Goal: Information Seeking & Learning: Learn about a topic

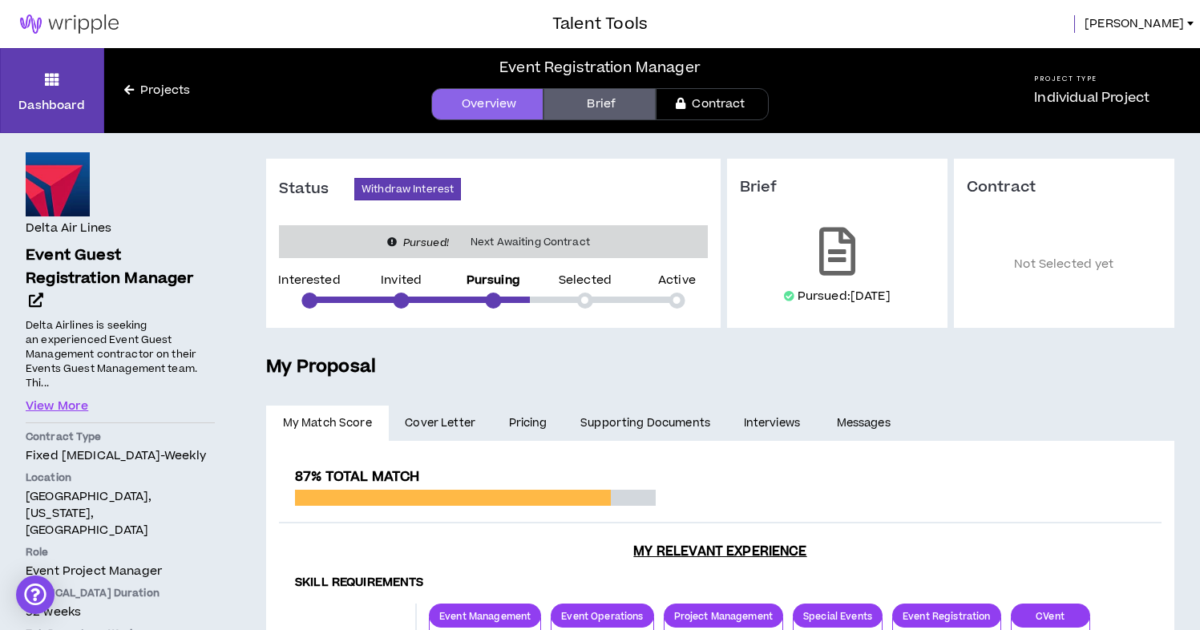
scroll to position [196, 0]
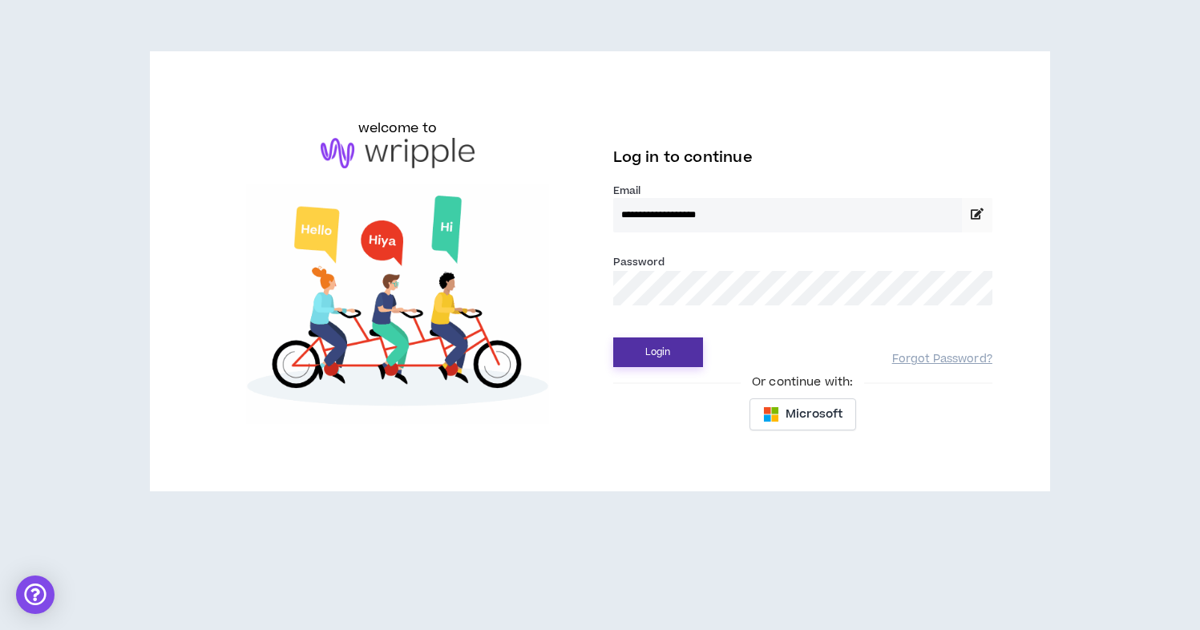
click at [658, 353] on button "Login" at bounding box center [658, 353] width 90 height 30
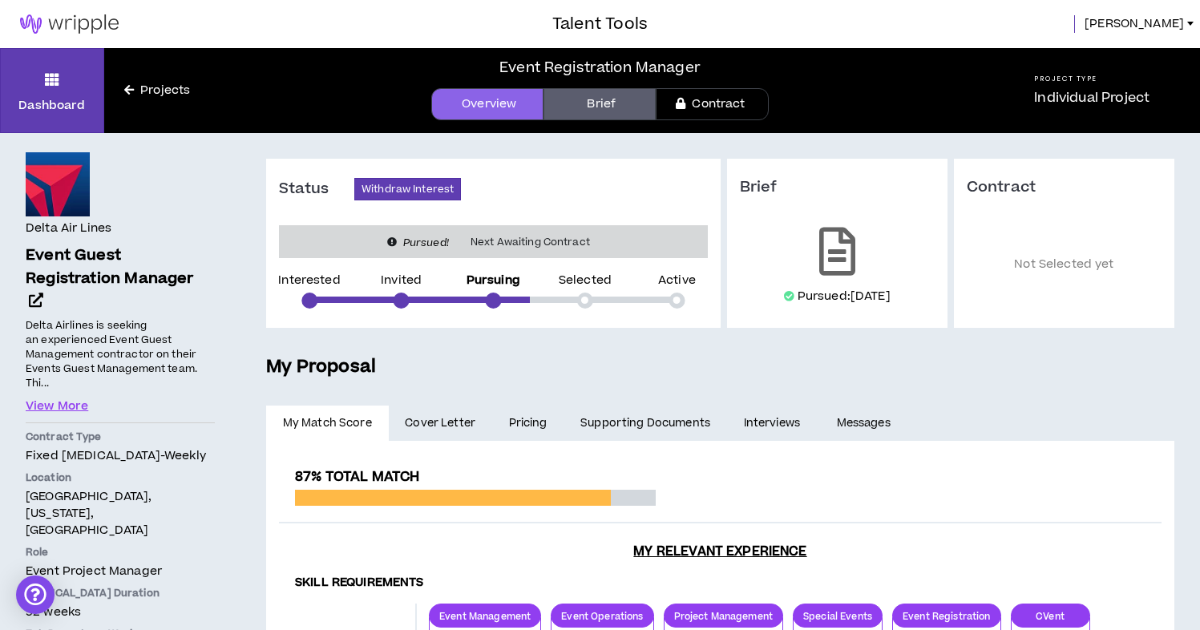
click at [153, 90] on link "Projects" at bounding box center [157, 91] width 106 height 18
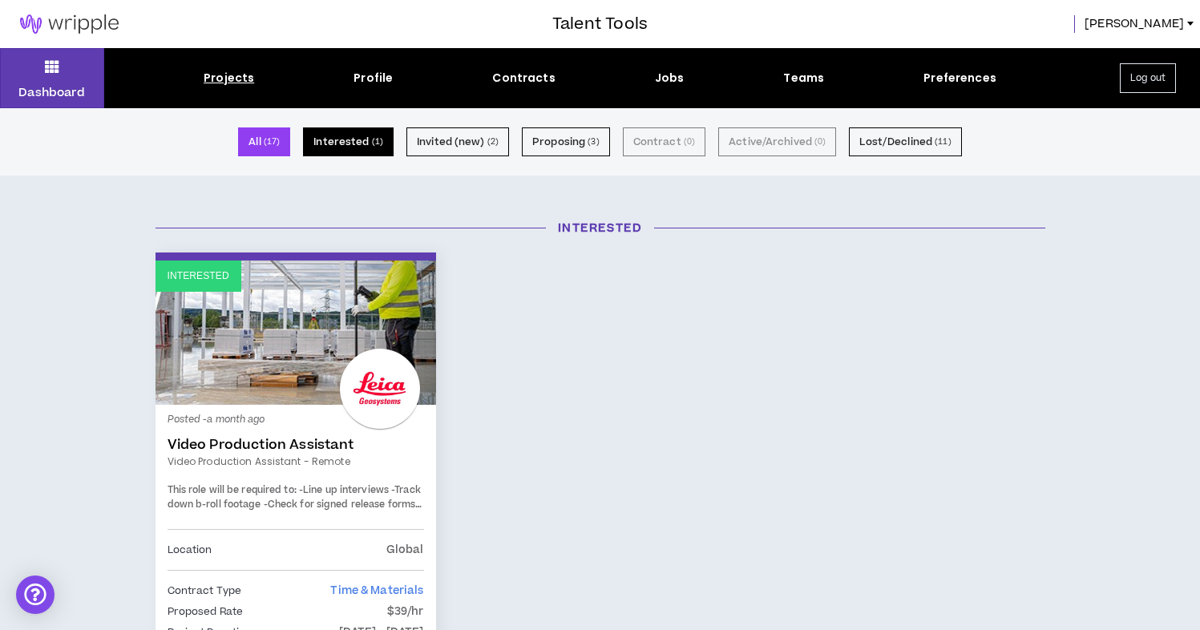
click at [370, 145] on button "Interested ( 1 )" at bounding box center [348, 141] width 91 height 29
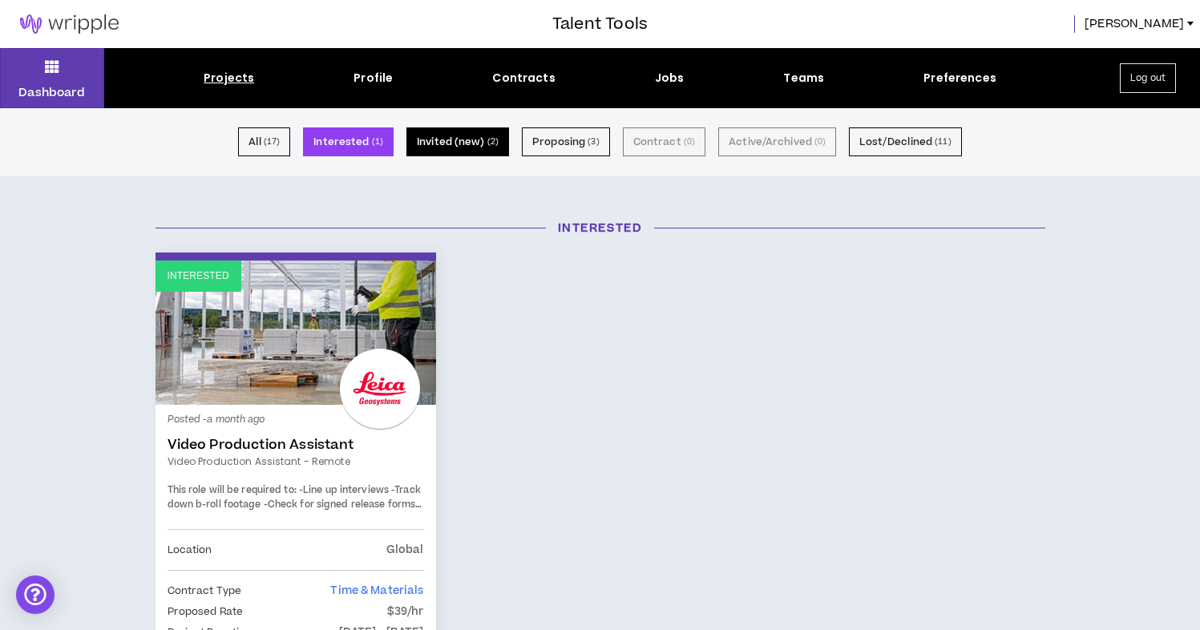
click at [495, 146] on small "( 2 )" at bounding box center [493, 142] width 11 height 14
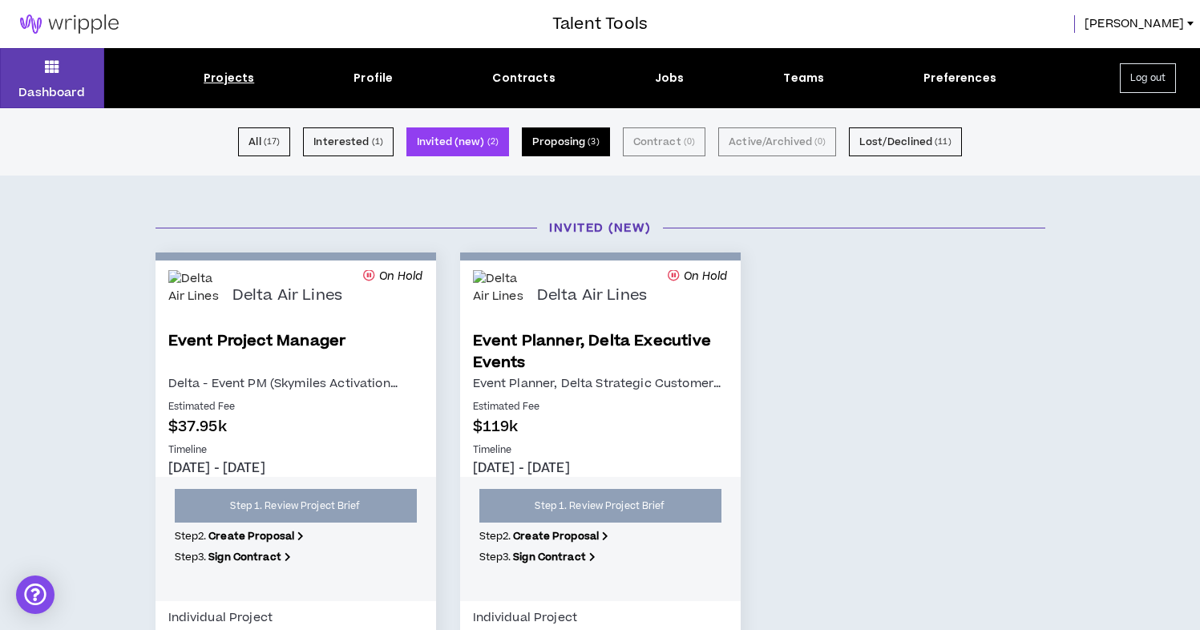
click at [545, 145] on button "Proposing ( 3 )" at bounding box center [566, 141] width 88 height 29
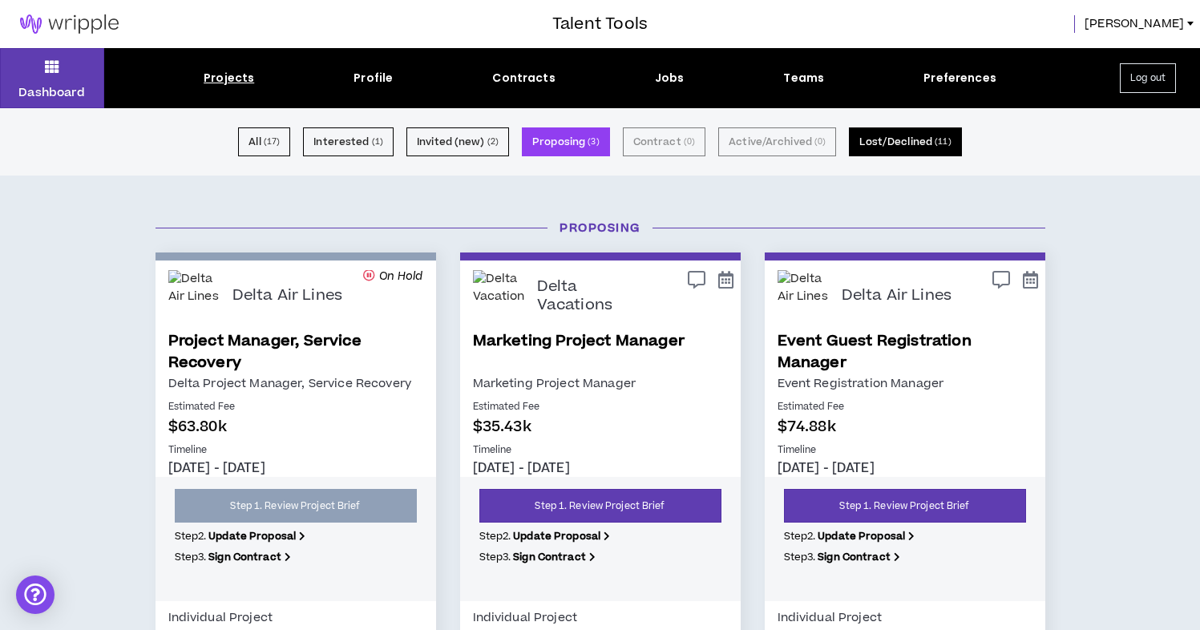
click at [909, 144] on button "Lost/Declined ( 11 )" at bounding box center [905, 141] width 112 height 29
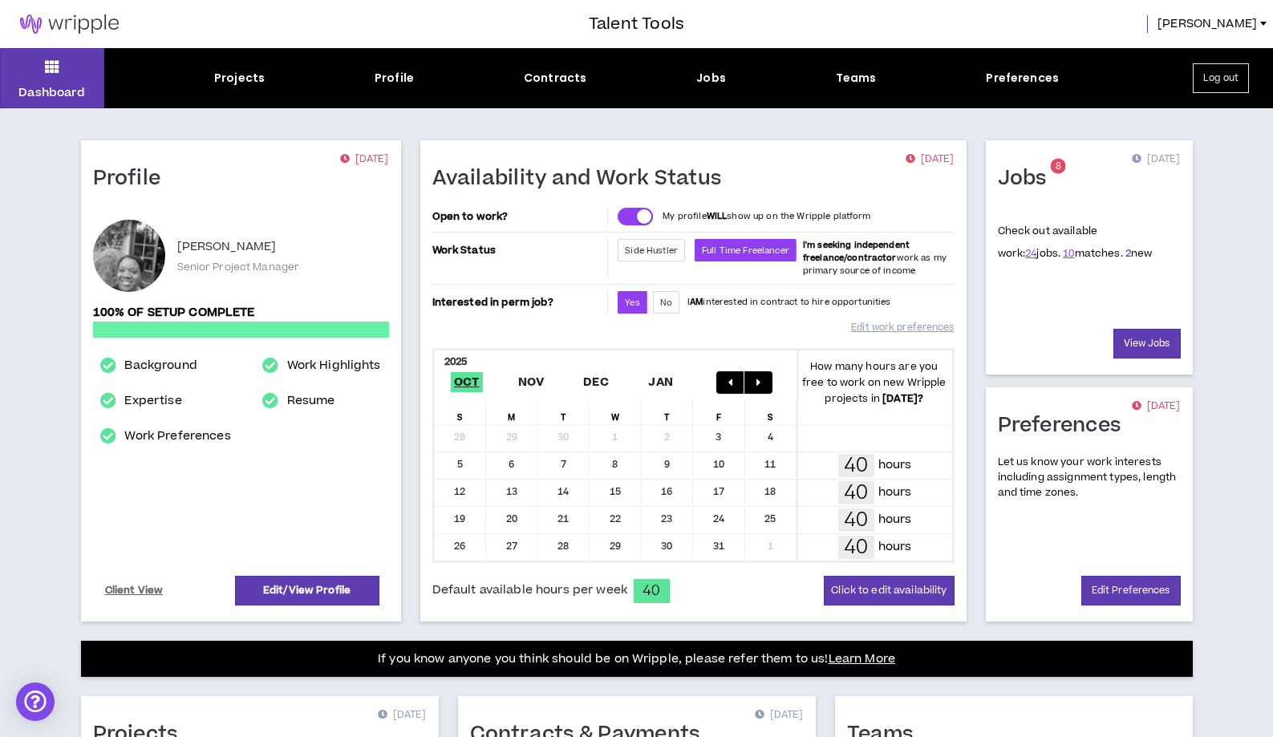
click at [1125, 255] on link "2" at bounding box center [1128, 253] width 6 height 14
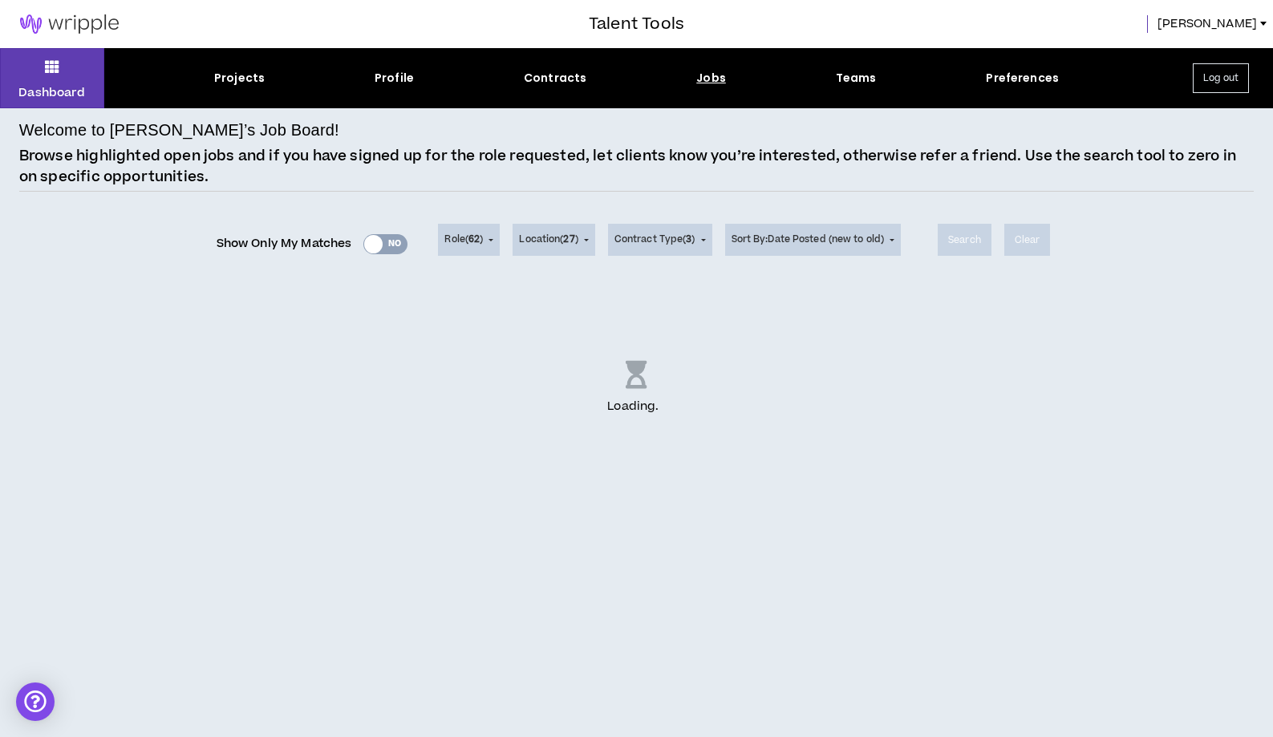
click at [369, 245] on div "Show Only My Matches Yes No" at bounding box center [312, 244] width 192 height 24
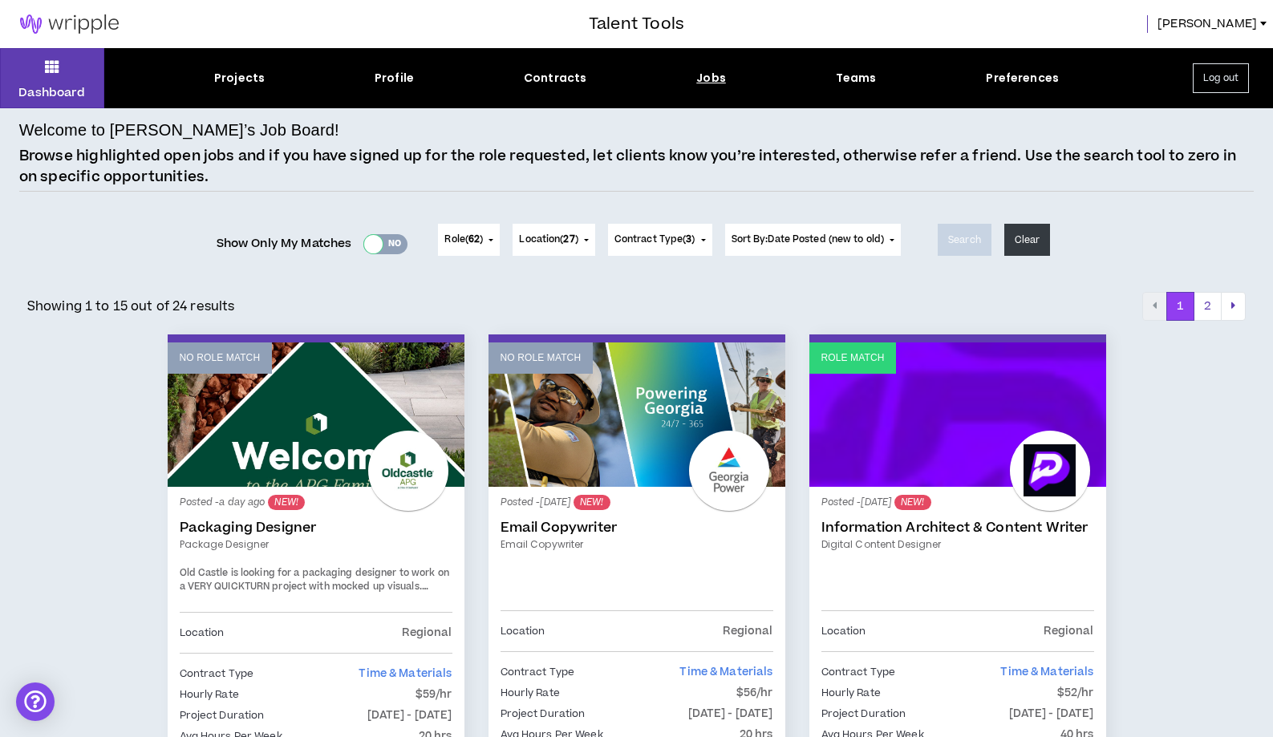
click at [369, 245] on div at bounding box center [373, 244] width 18 height 18
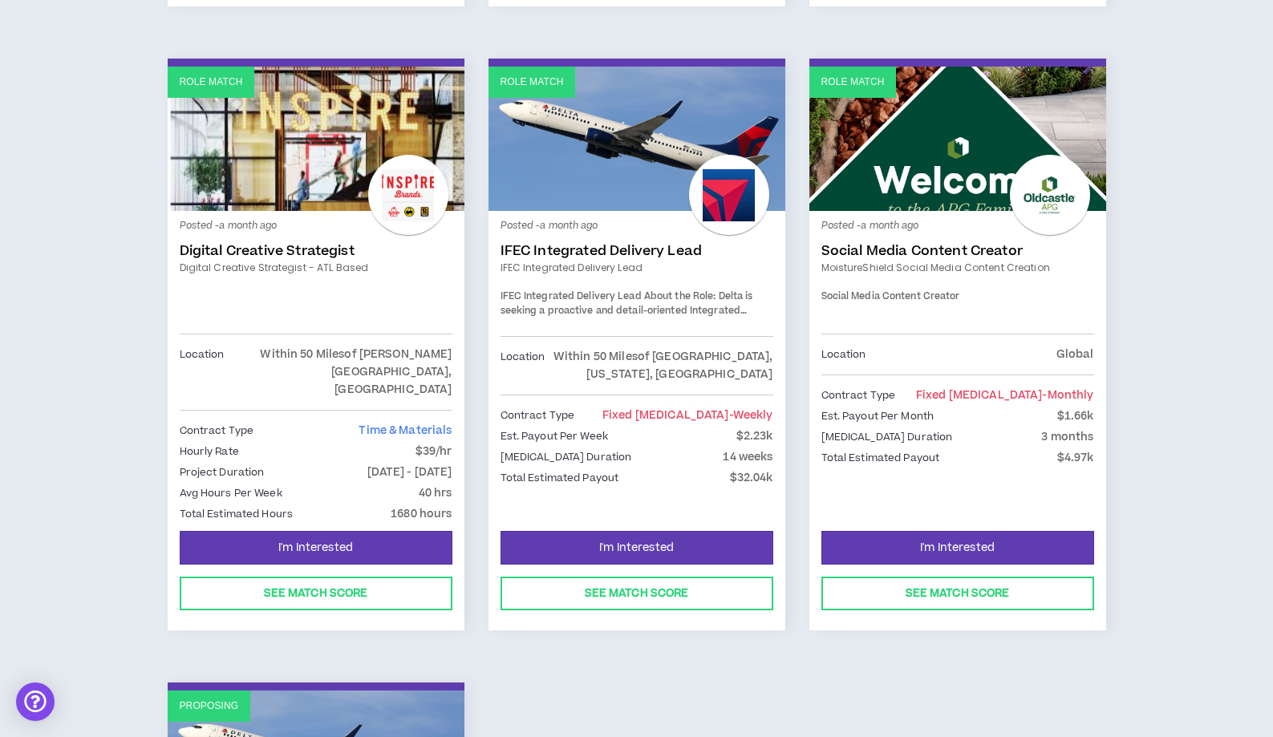
scroll to position [1413, 0]
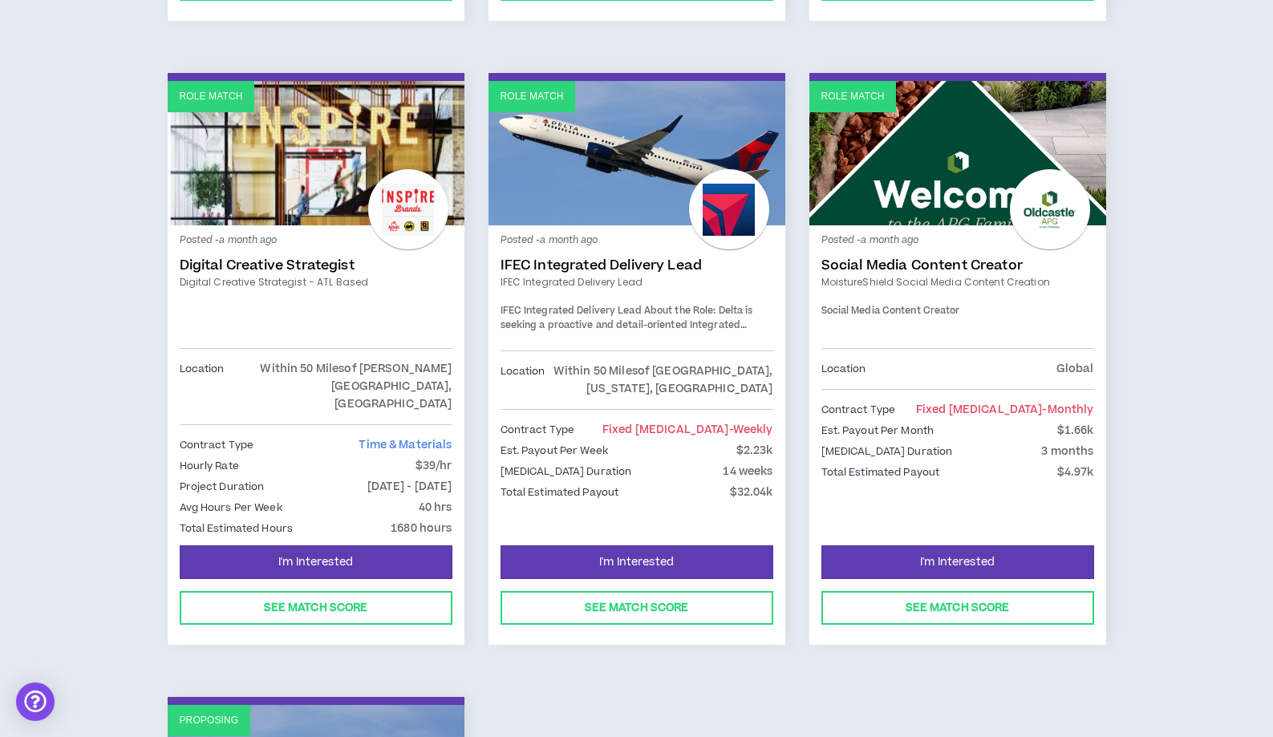
click at [592, 257] on link "IFEC Integrated Delivery Lead" at bounding box center [636, 265] width 273 height 16
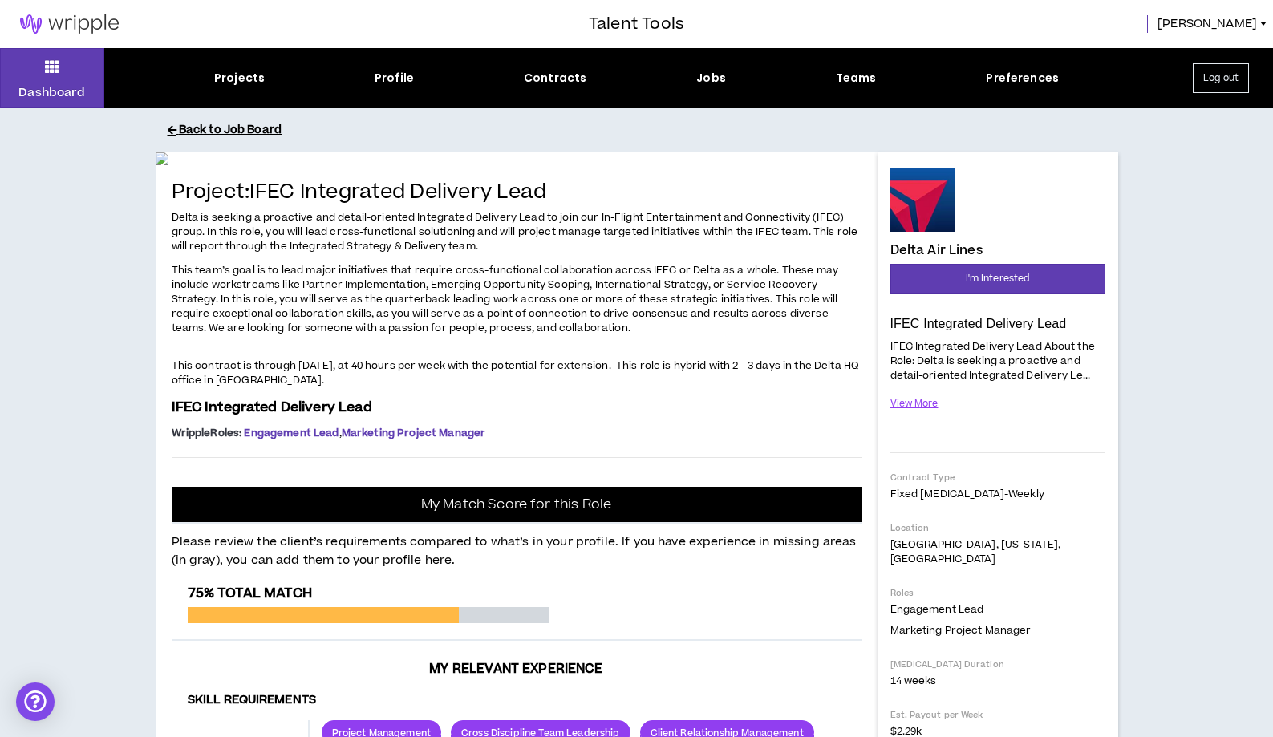
click at [279, 129] on button "Back to Job Board" at bounding box center [649, 130] width 962 height 28
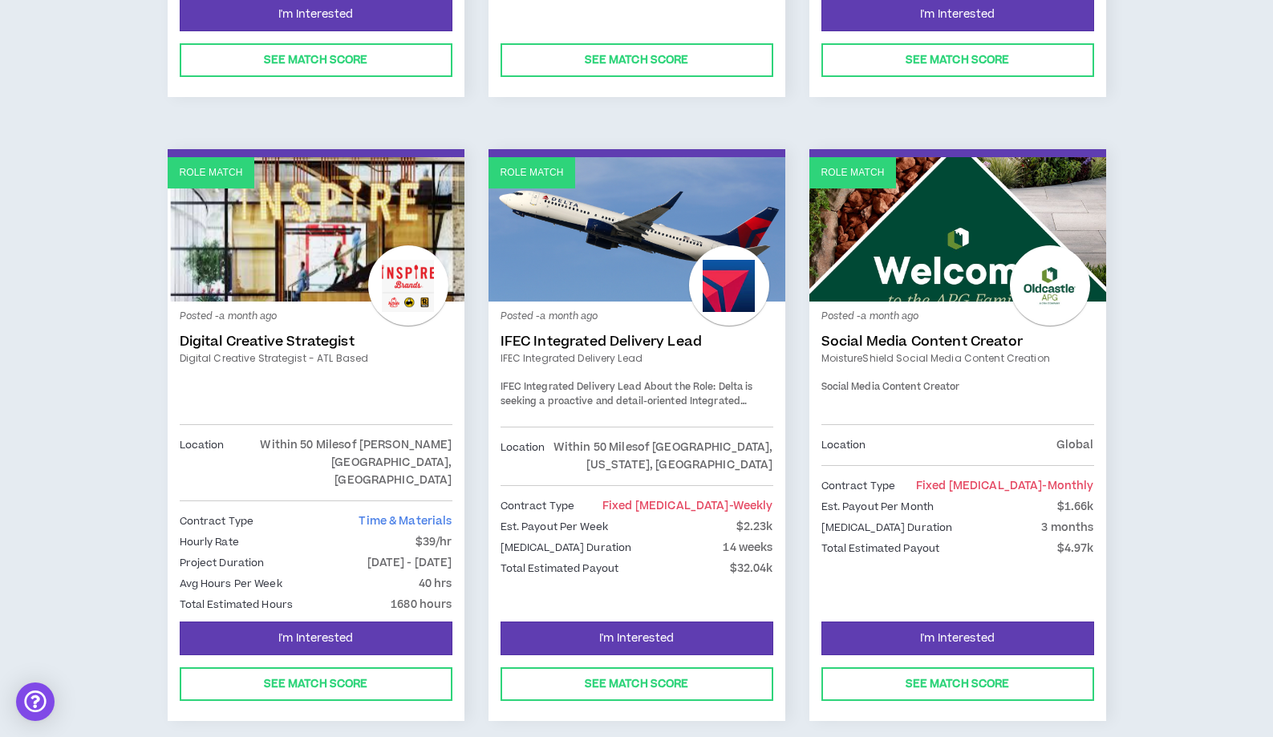
scroll to position [1336, 0]
click at [614, 334] on link "IFEC Integrated Delivery Lead" at bounding box center [636, 342] width 273 height 16
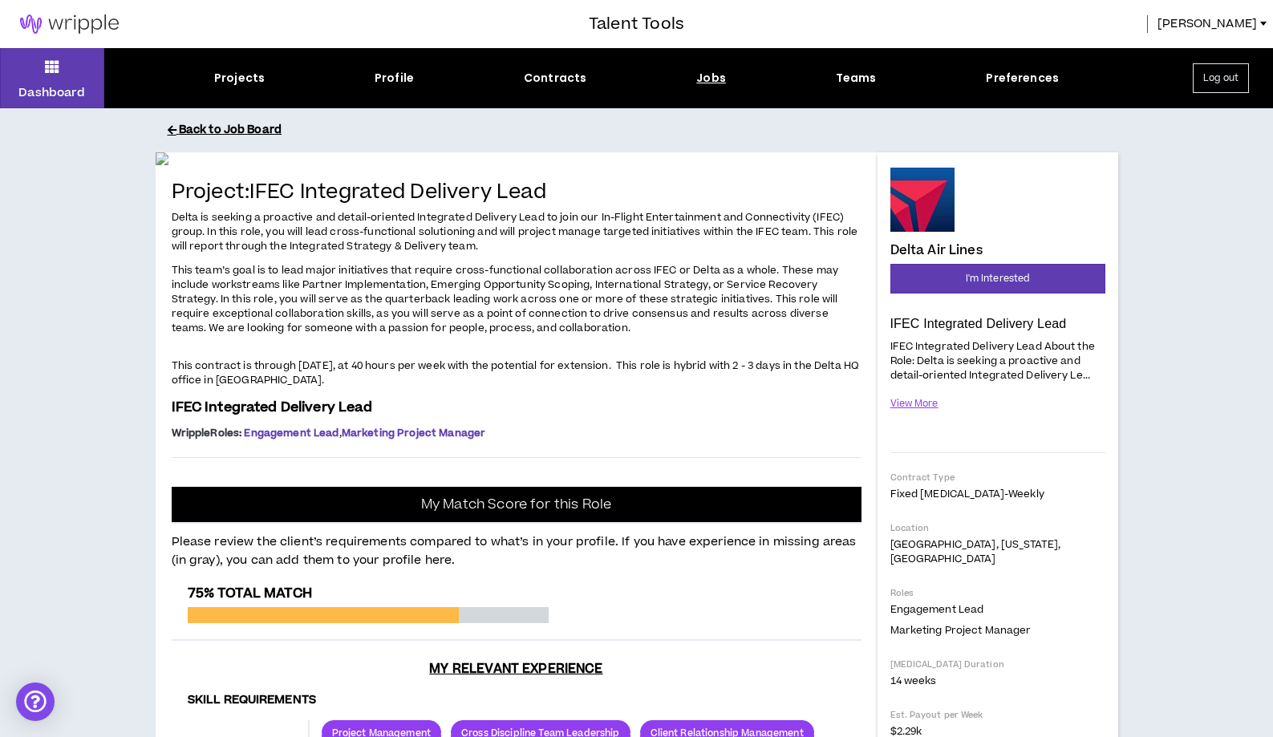
click at [216, 123] on button "Back to Job Board" at bounding box center [649, 130] width 962 height 28
